Goal: Navigation & Orientation: Find specific page/section

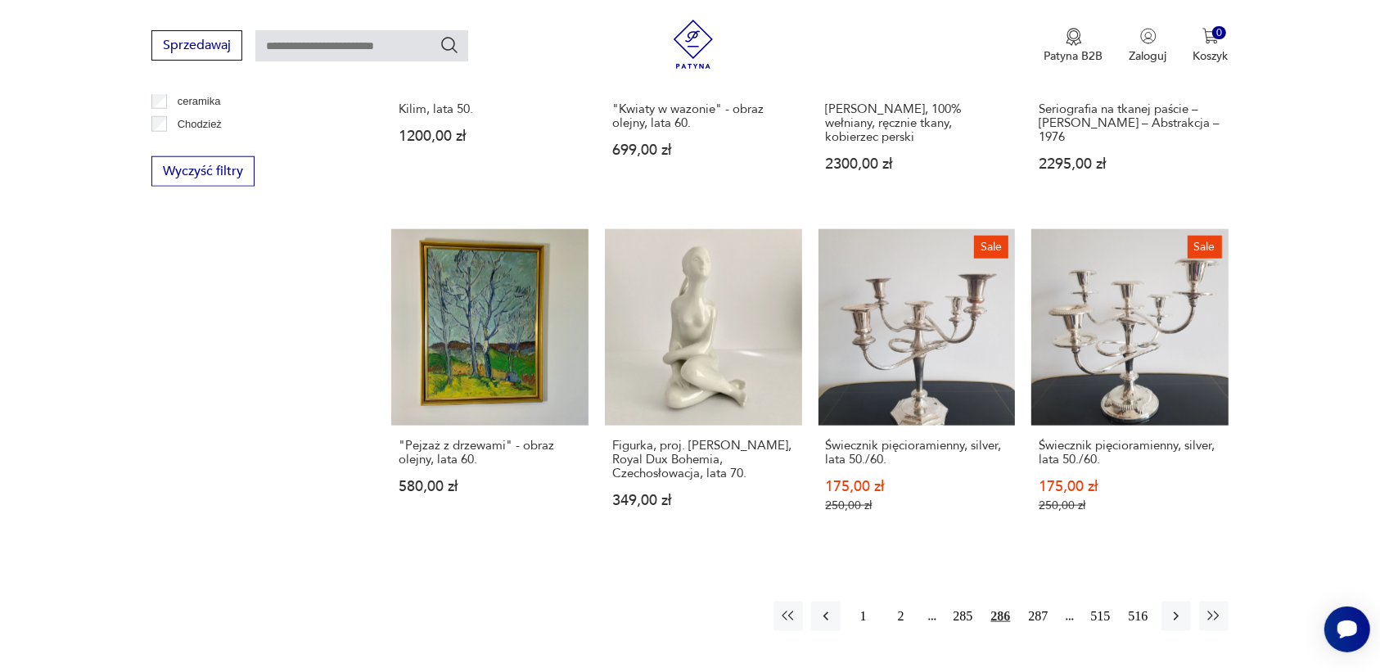
scroll to position [1561, 0]
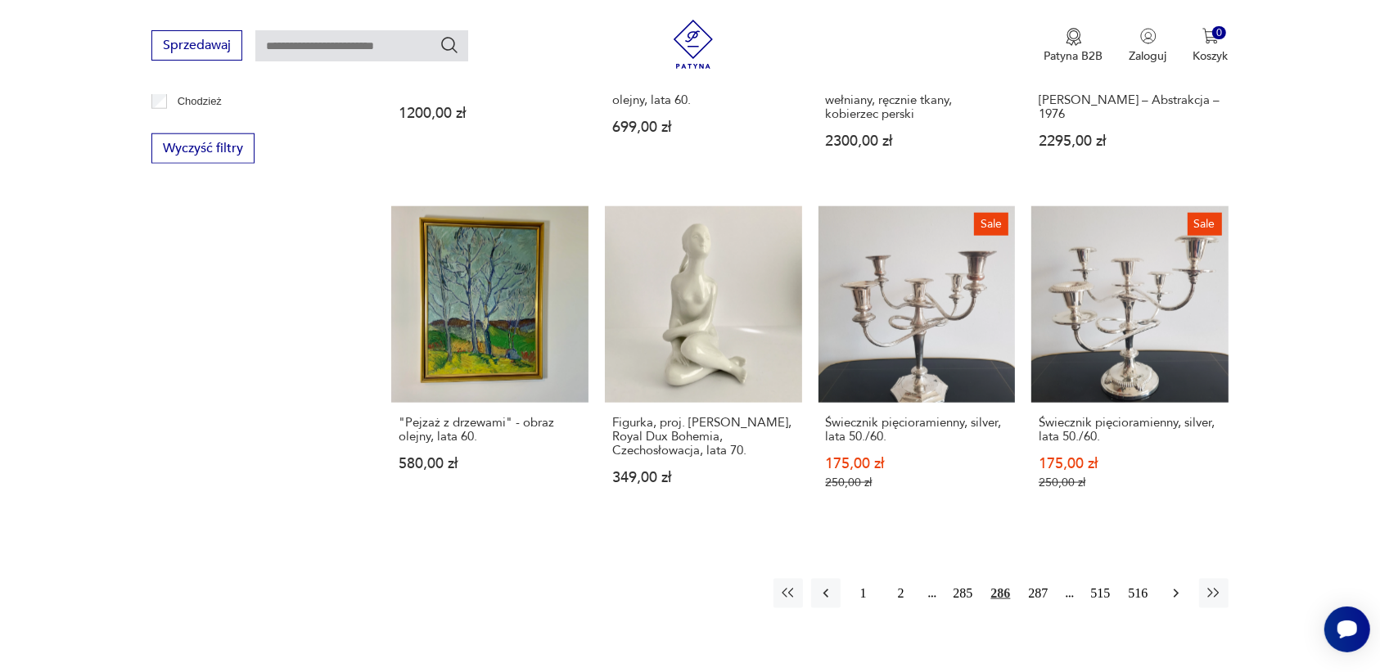
click at [1175, 585] on icon "button" at bounding box center [1176, 593] width 16 height 16
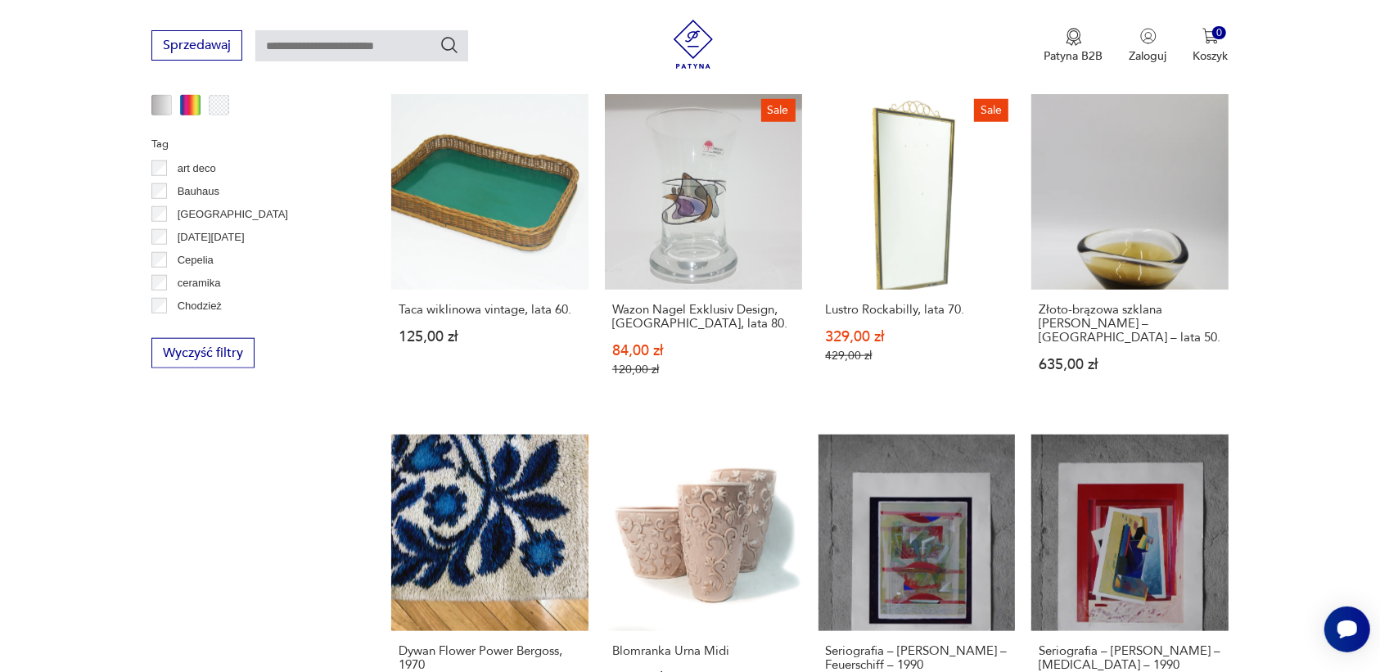
scroll to position [563, 0]
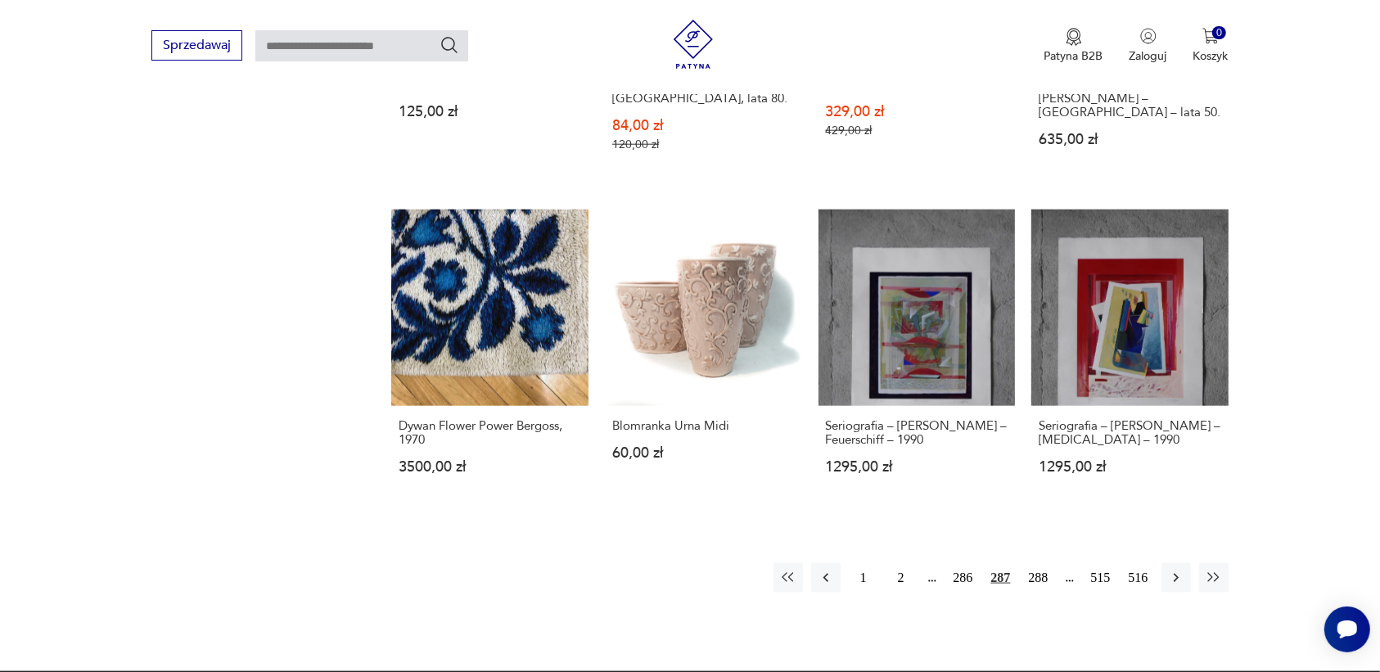
scroll to position [1786, 0]
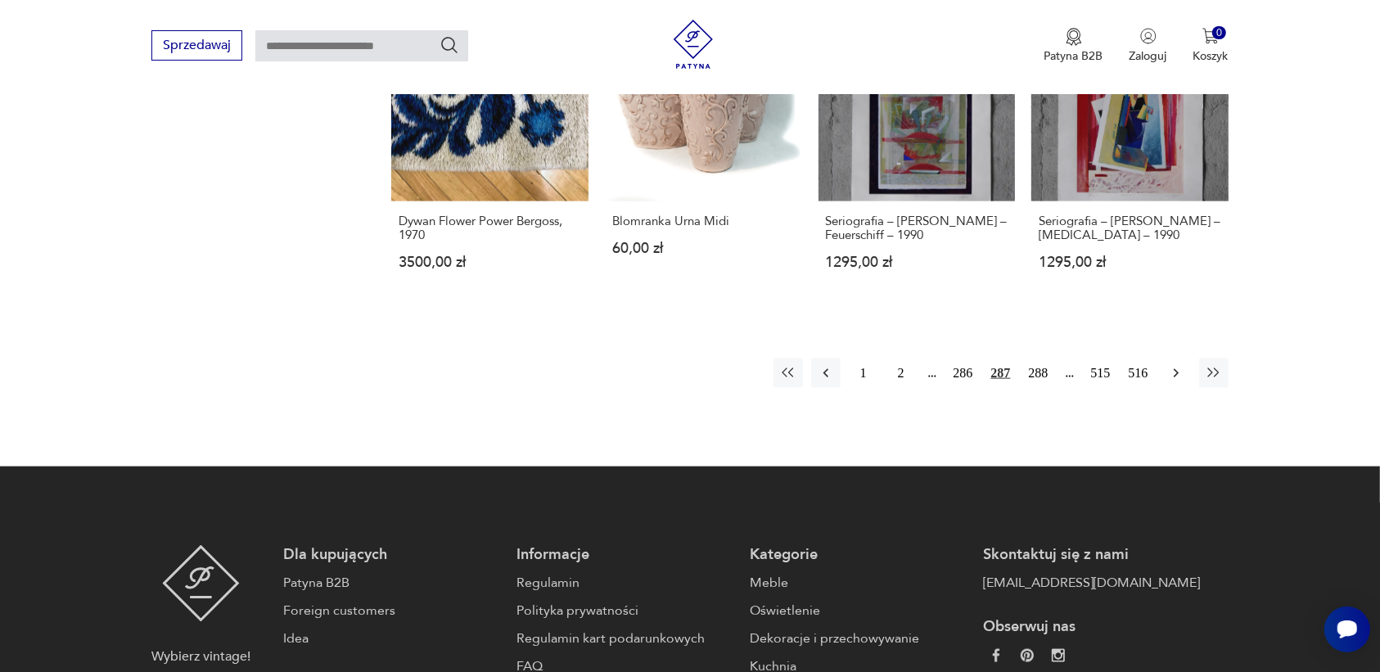
type input "**********"
click at [1171, 365] on icon "button" at bounding box center [1176, 373] width 16 height 16
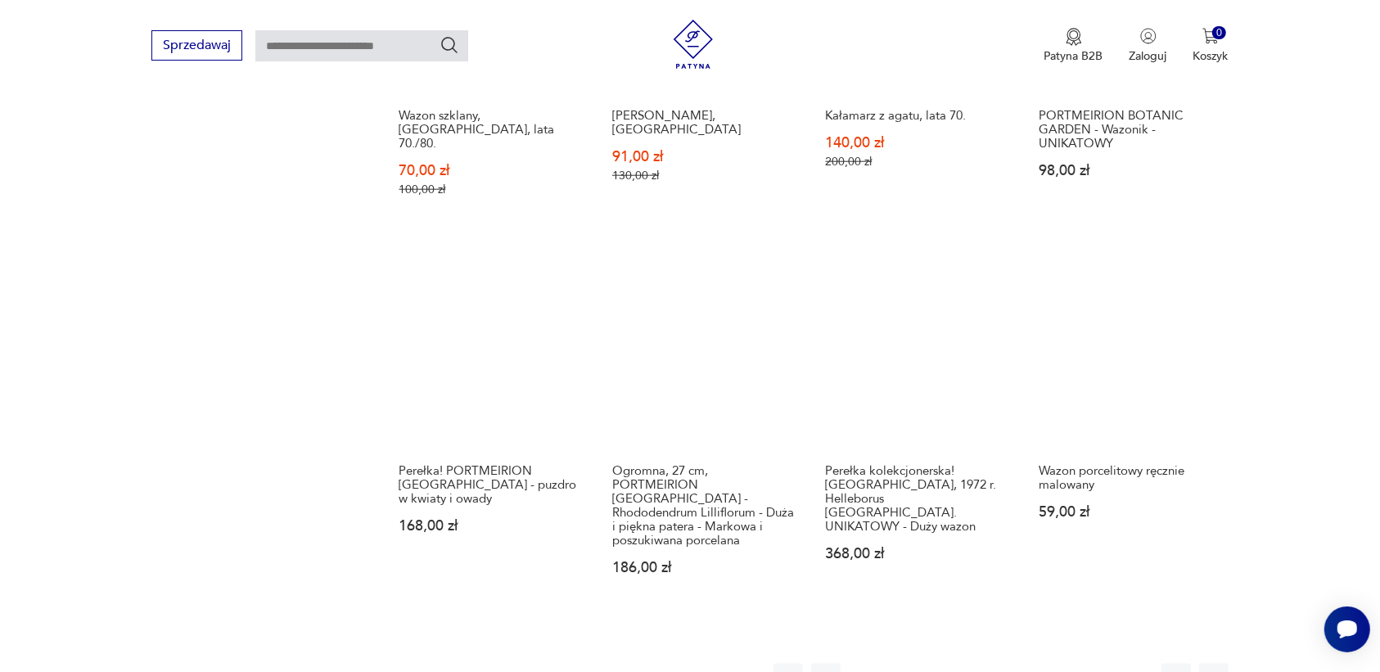
scroll to position [1663, 0]
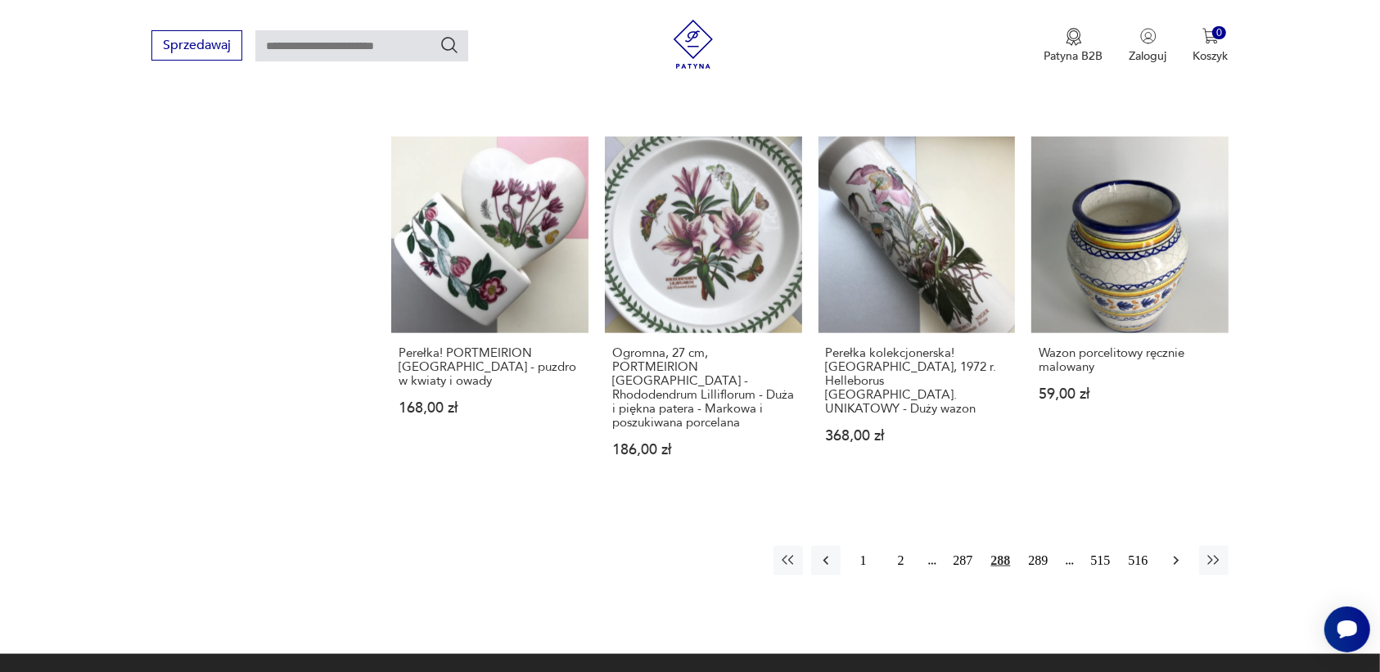
click at [1173, 553] on icon "button" at bounding box center [1176, 561] width 16 height 16
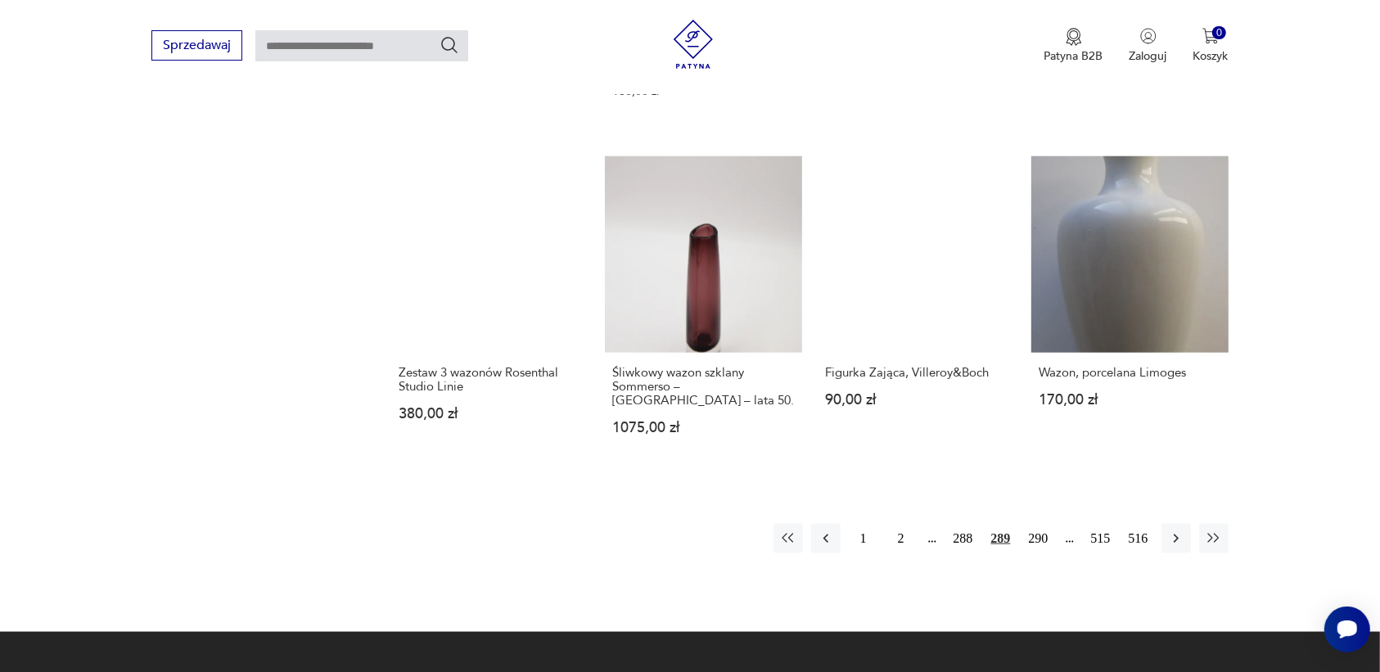
scroll to position [1663, 0]
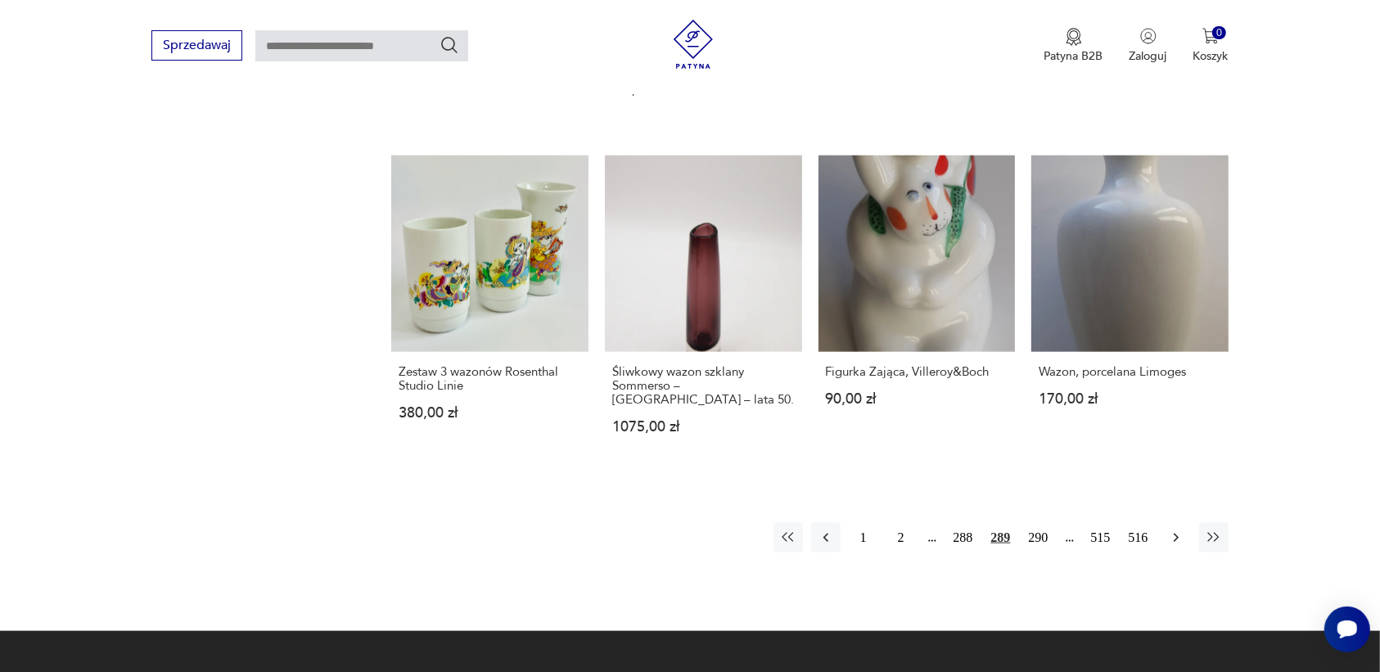
click at [1172, 530] on icon "button" at bounding box center [1176, 538] width 16 height 16
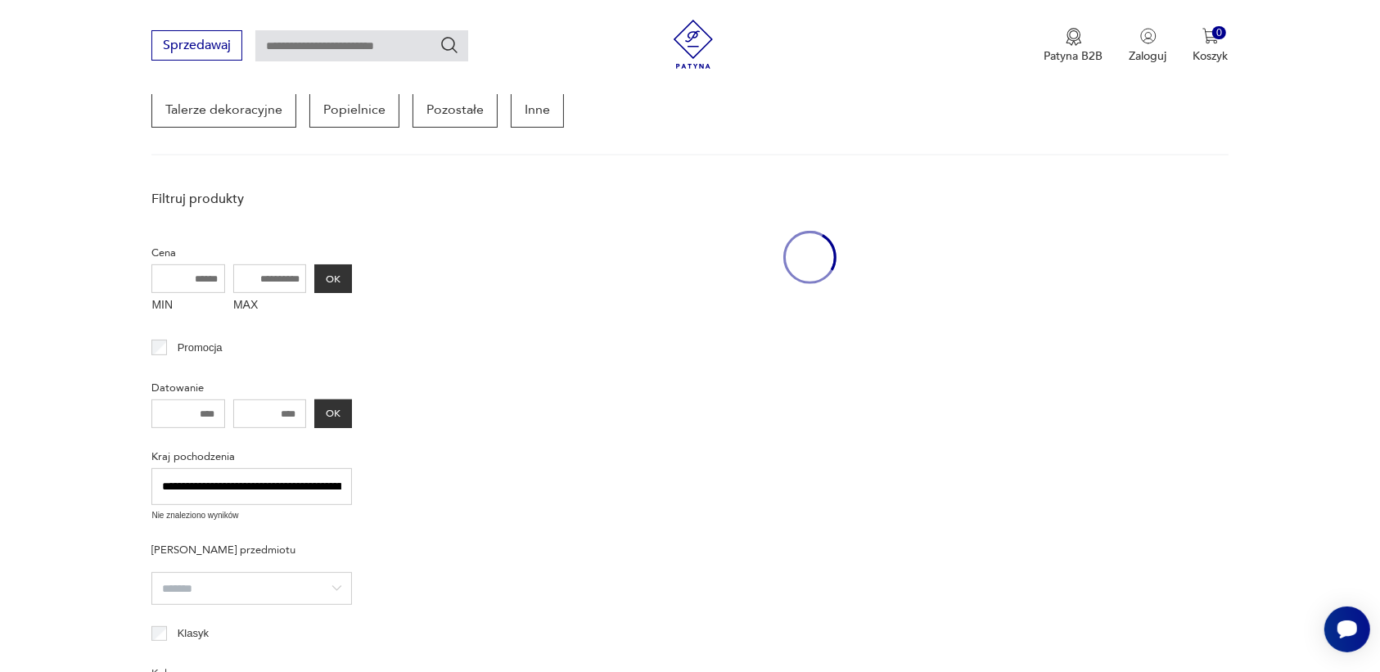
scroll to position [435, 0]
